Goal: Book appointment/travel/reservation

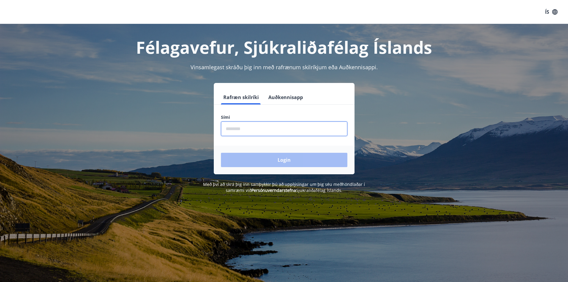
click at [246, 131] on input "phone" at bounding box center [284, 128] width 127 height 15
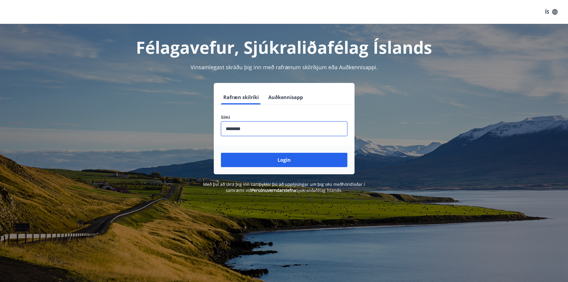
type input "********"
click at [221, 153] on button "Login" at bounding box center [284, 160] width 127 height 14
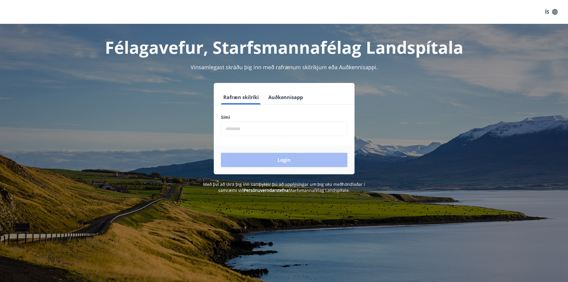
click at [265, 126] on input "phone" at bounding box center [284, 128] width 127 height 15
type input "********"
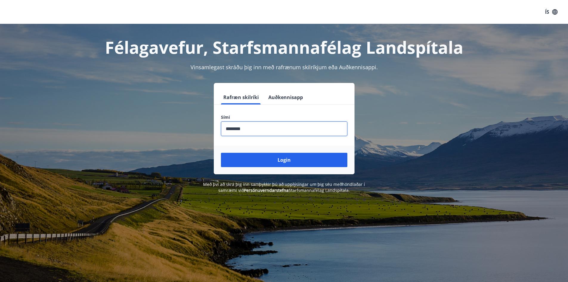
click at [221, 153] on button "Login" at bounding box center [284, 160] width 127 height 14
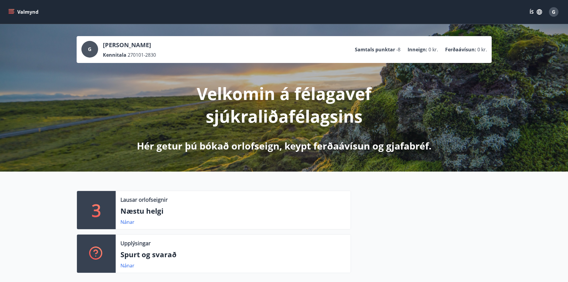
click at [7, 11] on div "Valmynd ÍS G" at bounding box center [284, 12] width 568 height 24
click at [15, 11] on button "Valmynd" at bounding box center [24, 12] width 34 height 11
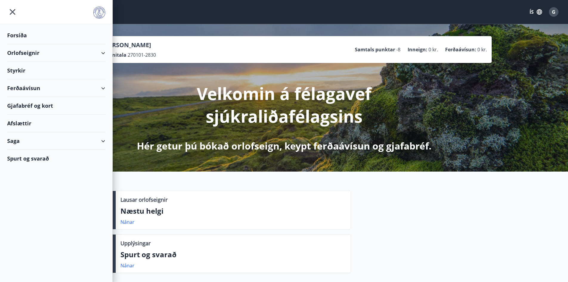
click at [32, 49] on div "Orlofseignir" at bounding box center [56, 53] width 98 height 18
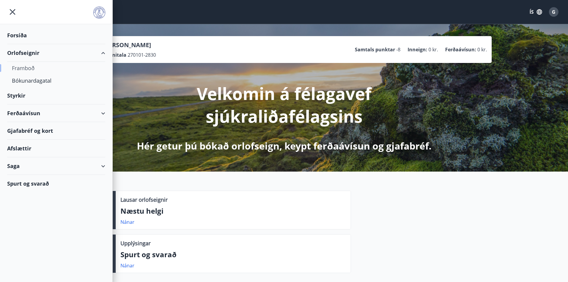
click at [33, 64] on div "Framboð" at bounding box center [56, 68] width 89 height 13
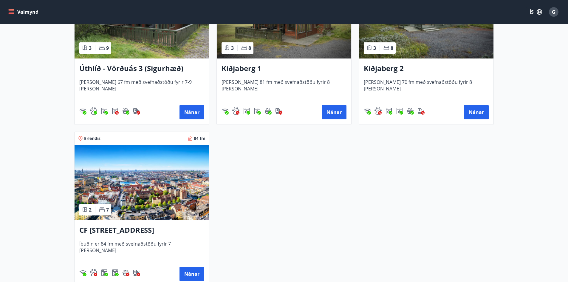
scroll to position [985, 0]
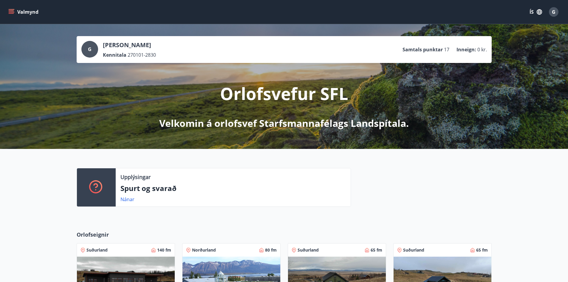
click at [12, 9] on icon "menu" at bounding box center [12, 9] width 7 height 1
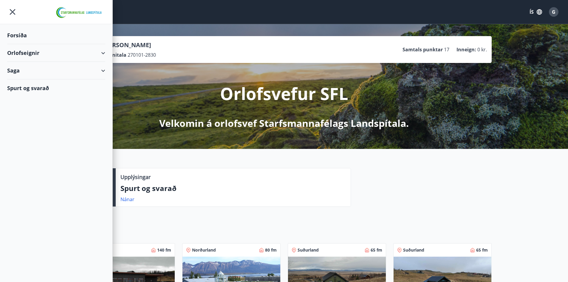
click at [57, 58] on div "Orlofseignir" at bounding box center [56, 53] width 98 height 18
click at [34, 67] on div "Framboð" at bounding box center [56, 68] width 89 height 13
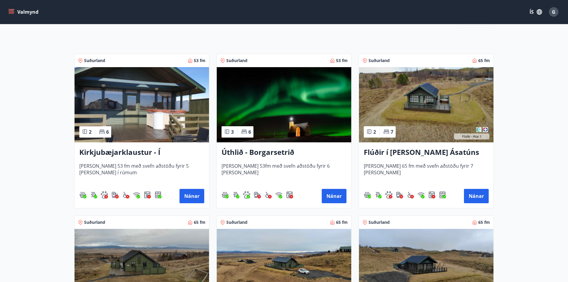
scroll to position [90, 0]
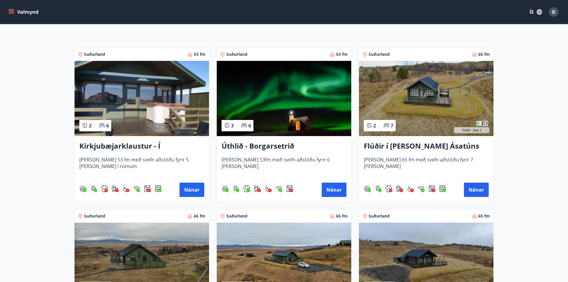
click at [146, 146] on h3 "Kirkjubæjarklaustur - Í landi Hæðargarðs" at bounding box center [141, 146] width 125 height 11
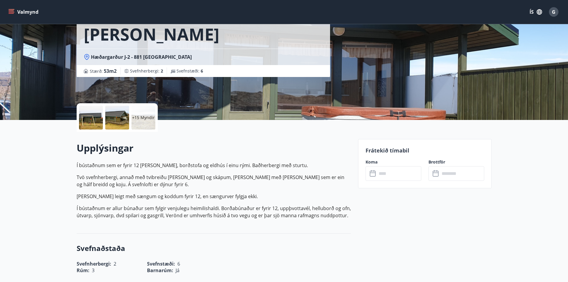
scroll to position [60, 0]
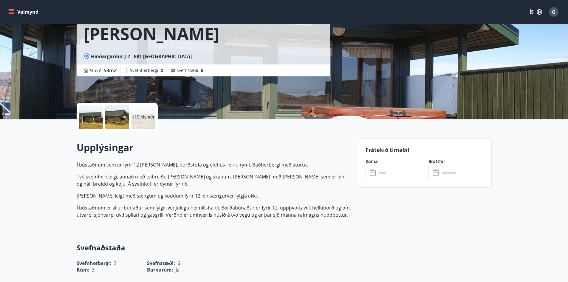
click at [409, 177] on input "text" at bounding box center [399, 173] width 44 height 15
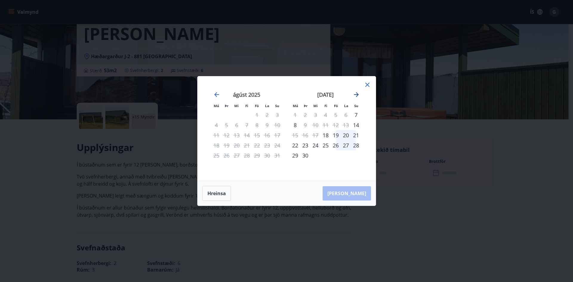
click at [357, 96] on icon "Move forward to switch to the next month." at bounding box center [356, 94] width 7 height 7
click at [369, 86] on icon at bounding box center [367, 84] width 7 height 7
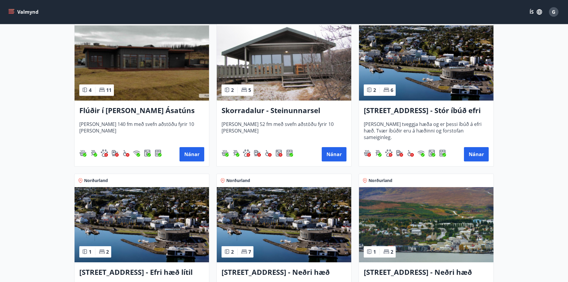
click at [290, 90] on img at bounding box center [284, 62] width 135 height 75
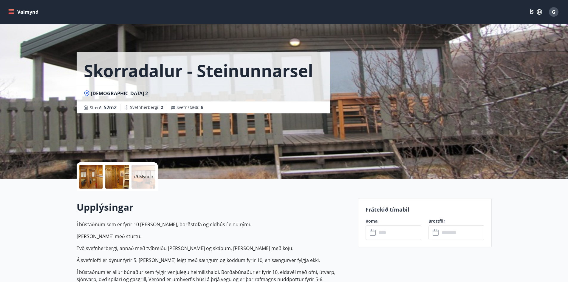
click at [144, 178] on p "+9 Myndir" at bounding box center [143, 177] width 20 height 6
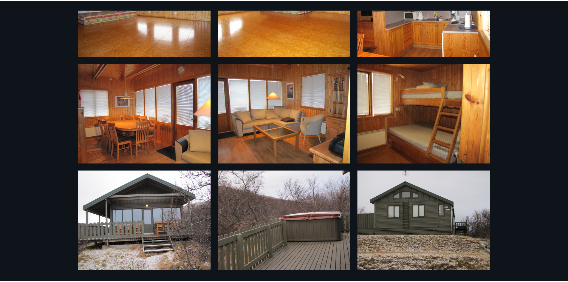
scroll to position [293, 0]
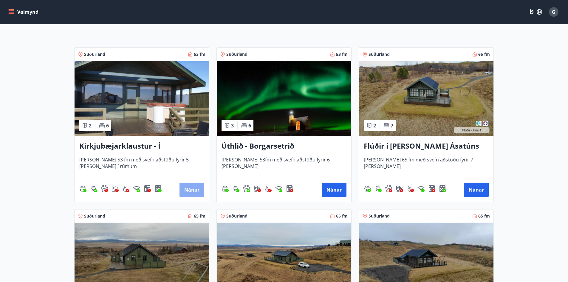
click at [188, 188] on button "Nánar" at bounding box center [192, 190] width 25 height 14
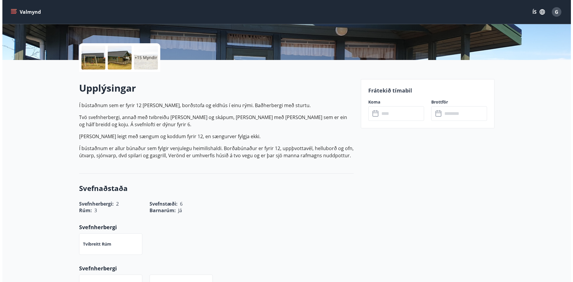
scroll to position [119, 0]
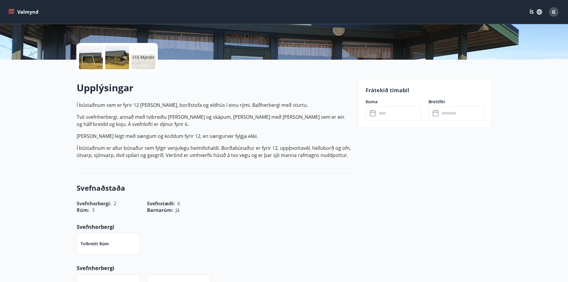
click at [143, 63] on div "+15 Myndir" at bounding box center [144, 57] width 24 height 24
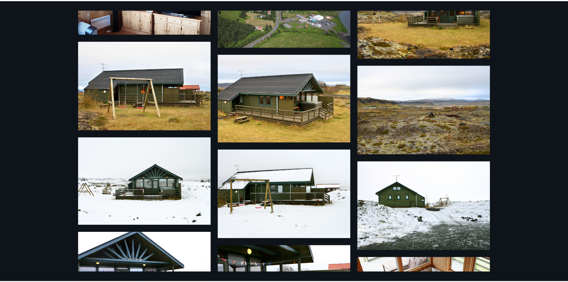
scroll to position [0, 0]
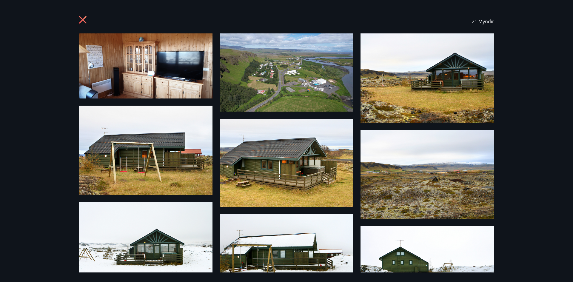
click at [79, 18] on icon at bounding box center [84, 21] width 10 height 10
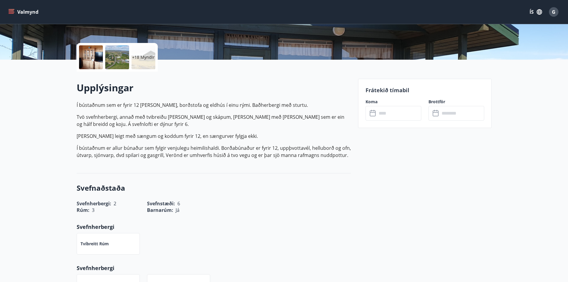
click at [392, 108] on input "text" at bounding box center [399, 113] width 44 height 15
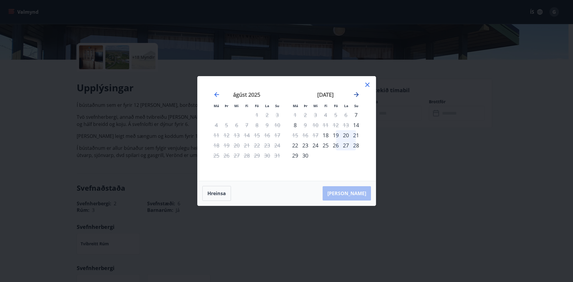
click at [354, 93] on icon "Move forward to switch to the next month." at bounding box center [356, 94] width 7 height 7
click at [359, 93] on icon "Move forward to switch to the next month." at bounding box center [356, 94] width 7 height 7
drag, startPoint x: 364, startPoint y: 88, endPoint x: 361, endPoint y: 84, distance: 5.1
click at [364, 88] on icon at bounding box center [367, 84] width 7 height 7
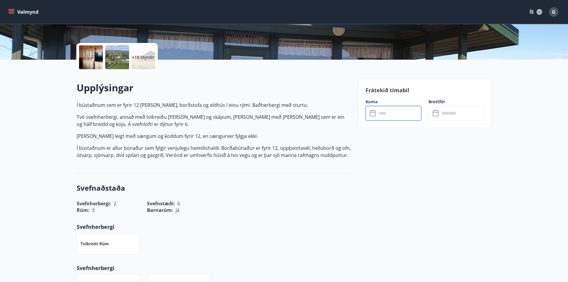
click at [31, 16] on button "Valmynd" at bounding box center [24, 12] width 34 height 11
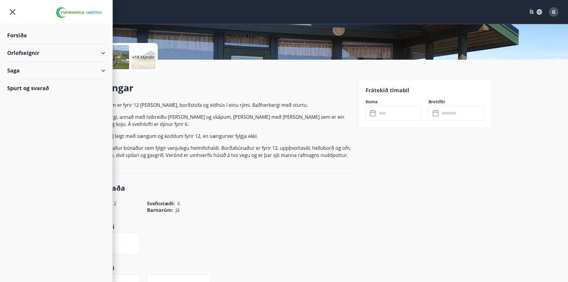
click at [68, 54] on div "Orlofseignir" at bounding box center [56, 53] width 98 height 18
click at [36, 68] on div "Framboð" at bounding box center [56, 68] width 89 height 13
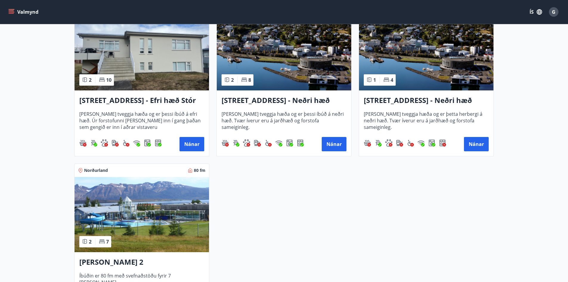
scroll to position [835, 0]
